Goal: Use online tool/utility: Utilize a website feature to perform a specific function

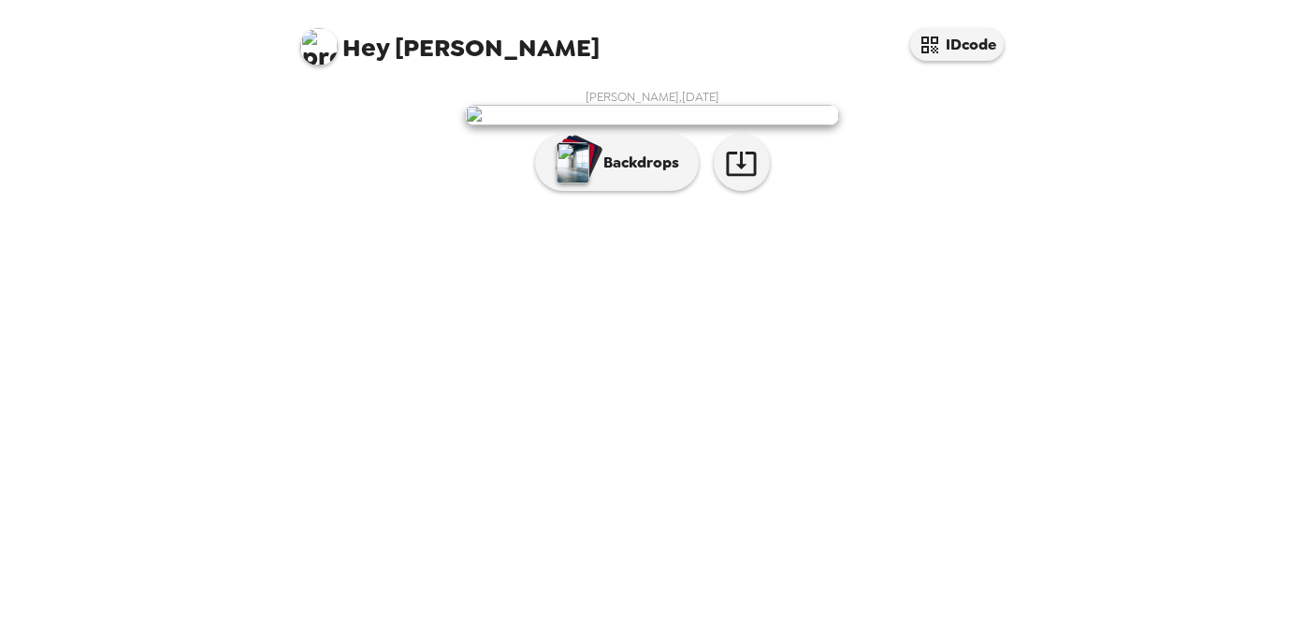
scroll to position [35, 0]
click at [637, 174] on p "Backdrops" at bounding box center [636, 163] width 85 height 22
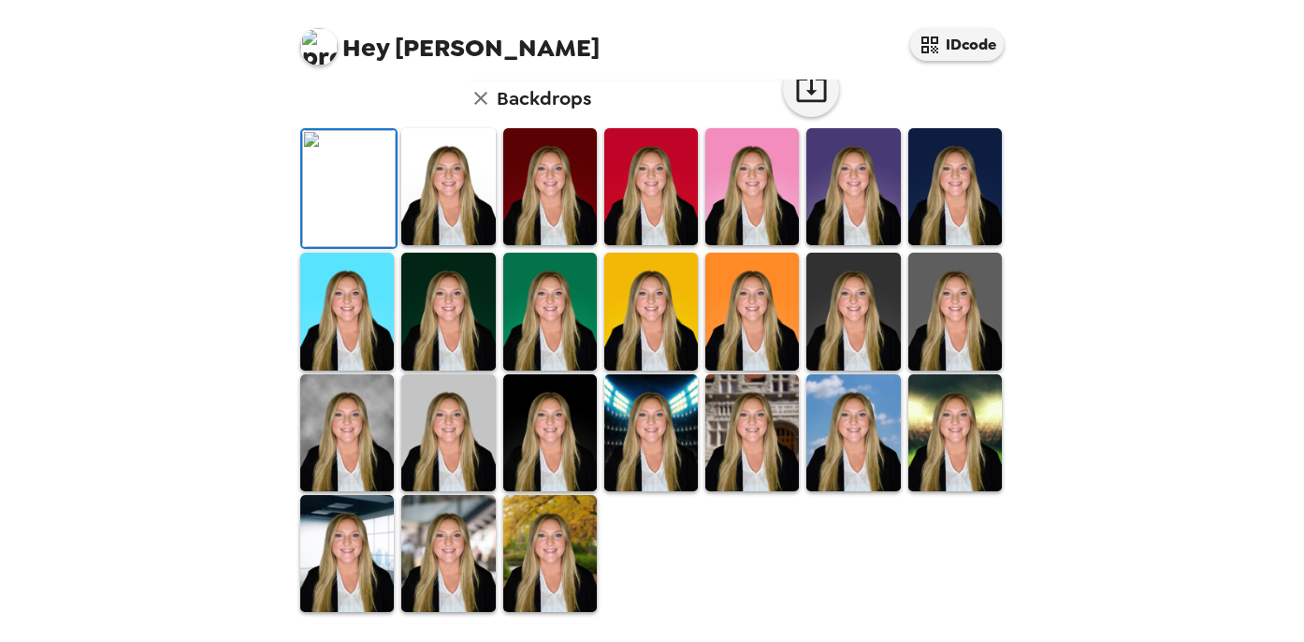
scroll to position [431, 0]
drag, startPoint x: 355, startPoint y: 503, endPoint x: 430, endPoint y: 502, distance: 74.8
click at [355, 491] on img at bounding box center [347, 432] width 94 height 117
click at [429, 491] on img at bounding box center [448, 432] width 94 height 117
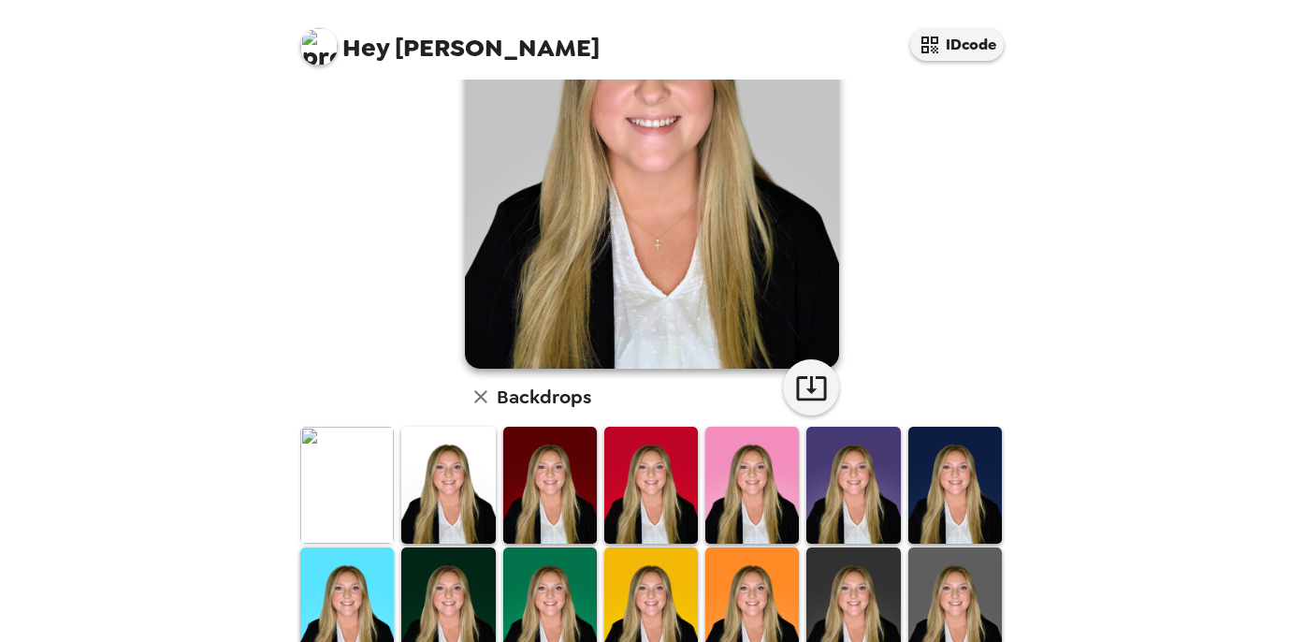
scroll to position [225, 0]
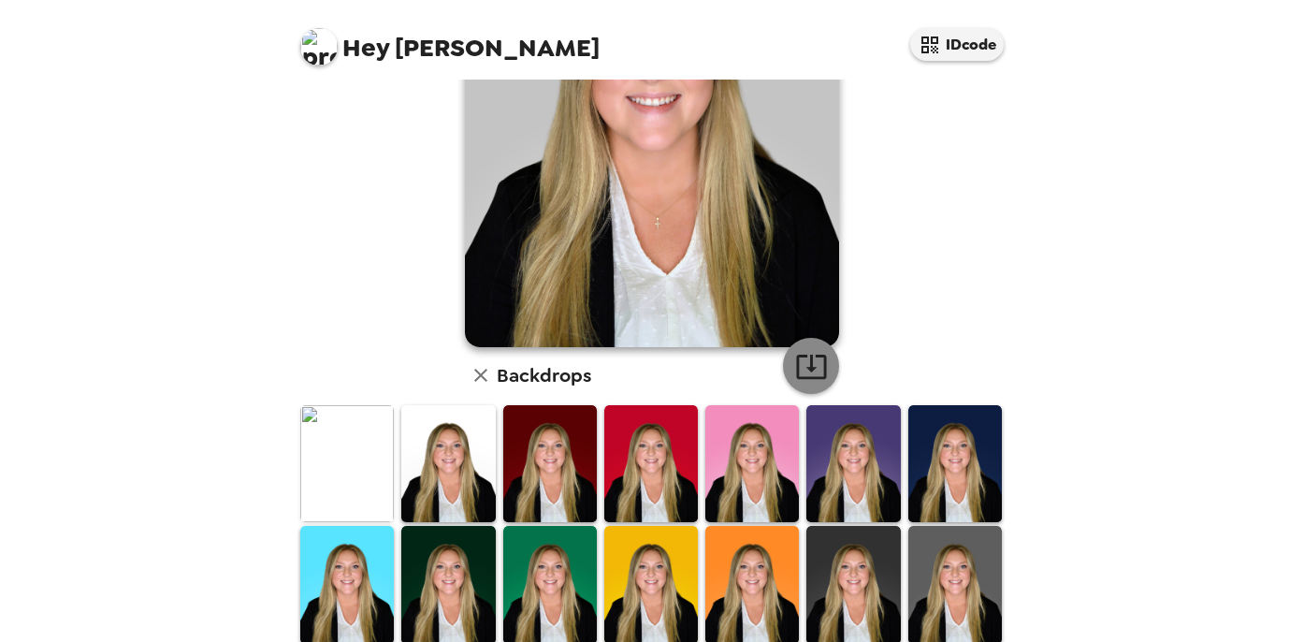
click at [811, 373] on icon "button" at bounding box center [811, 366] width 33 height 33
click at [463, 464] on img at bounding box center [448, 463] width 94 height 117
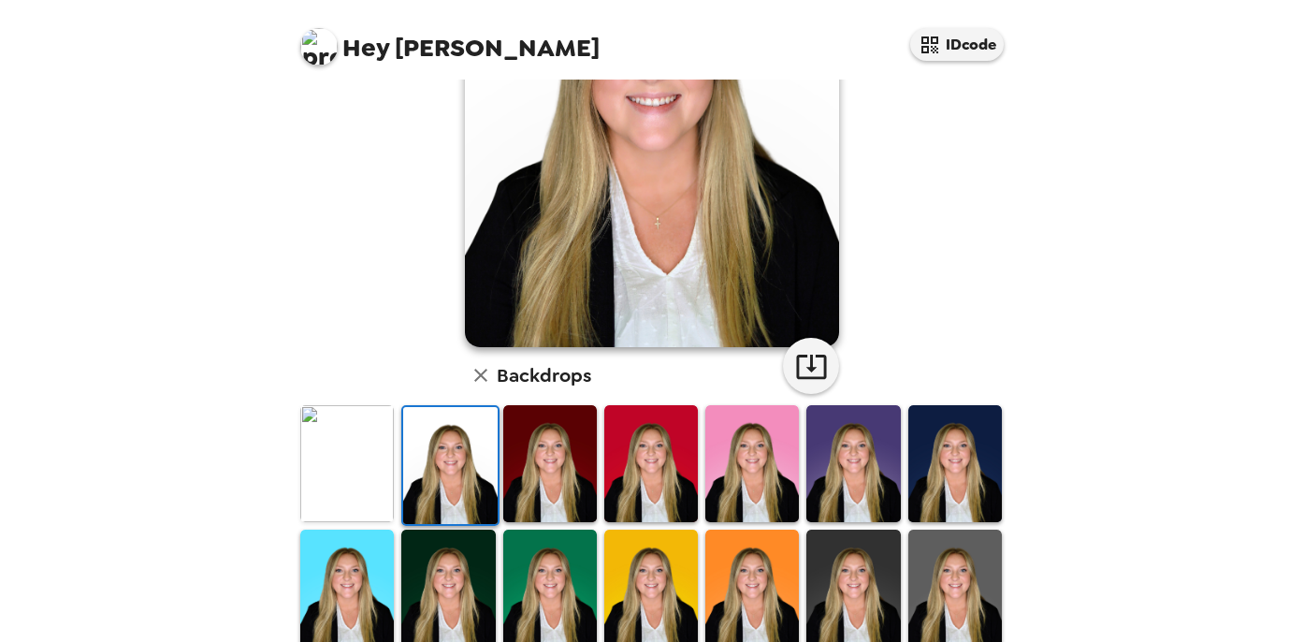
click at [963, 452] on img at bounding box center [955, 463] width 94 height 117
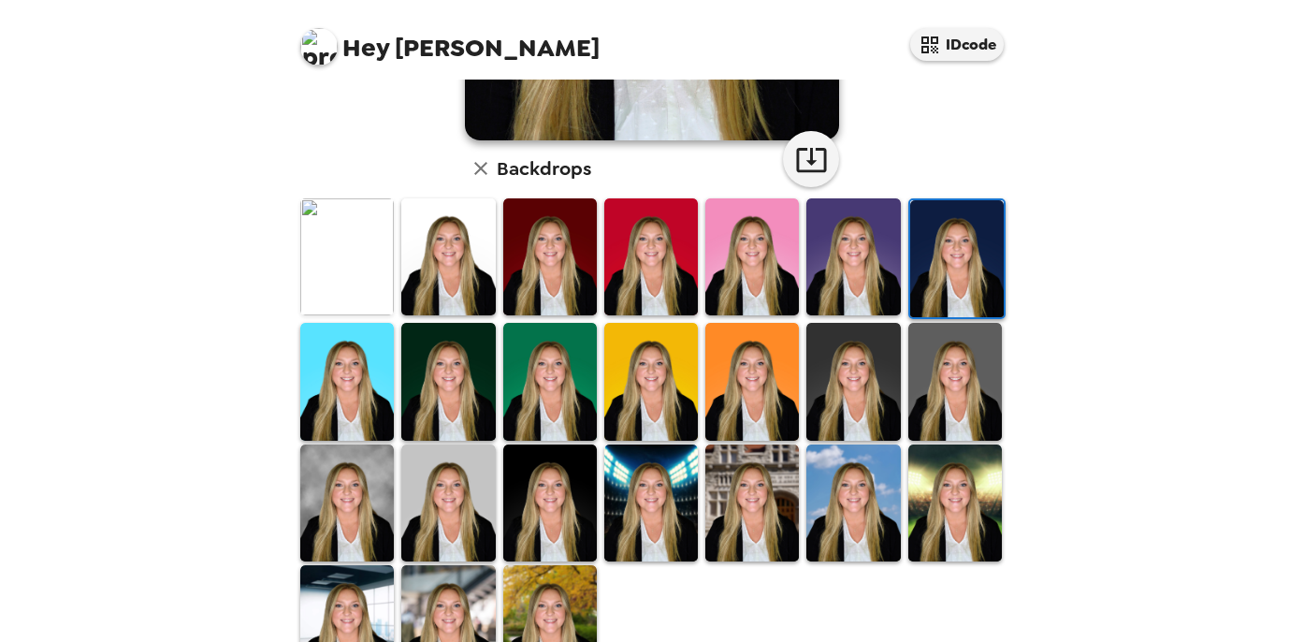
scroll to position [434, 0]
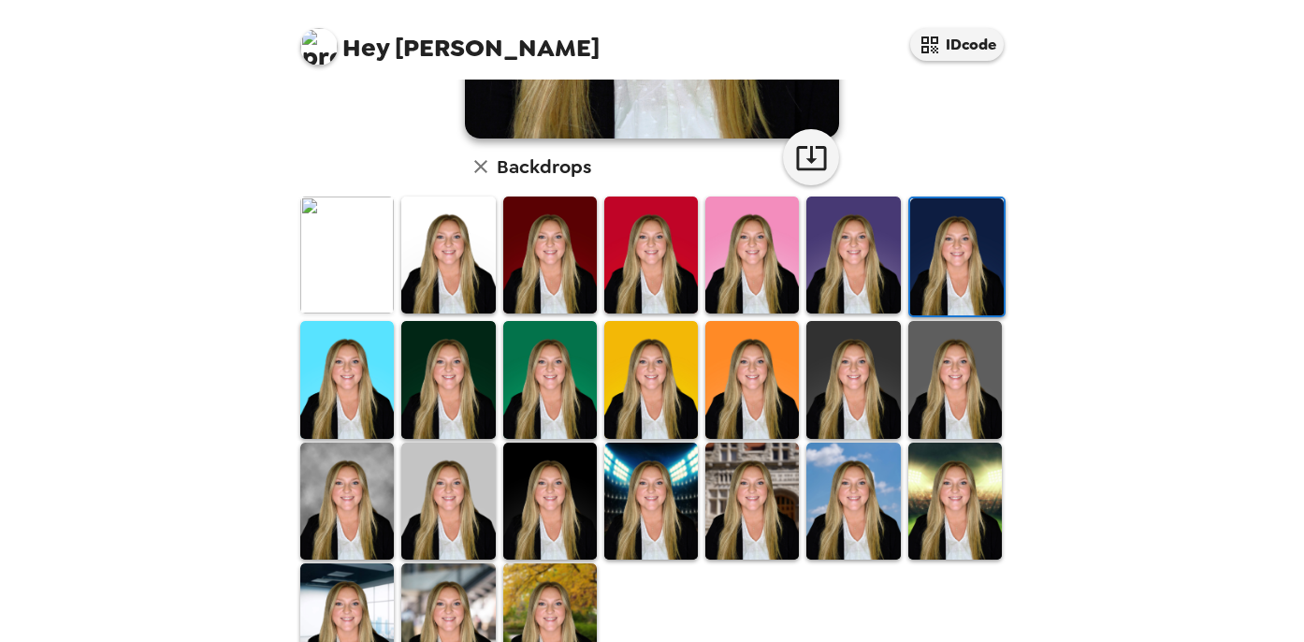
click at [542, 504] on img at bounding box center [550, 500] width 94 height 117
